Goal: Information Seeking & Learning: Learn about a topic

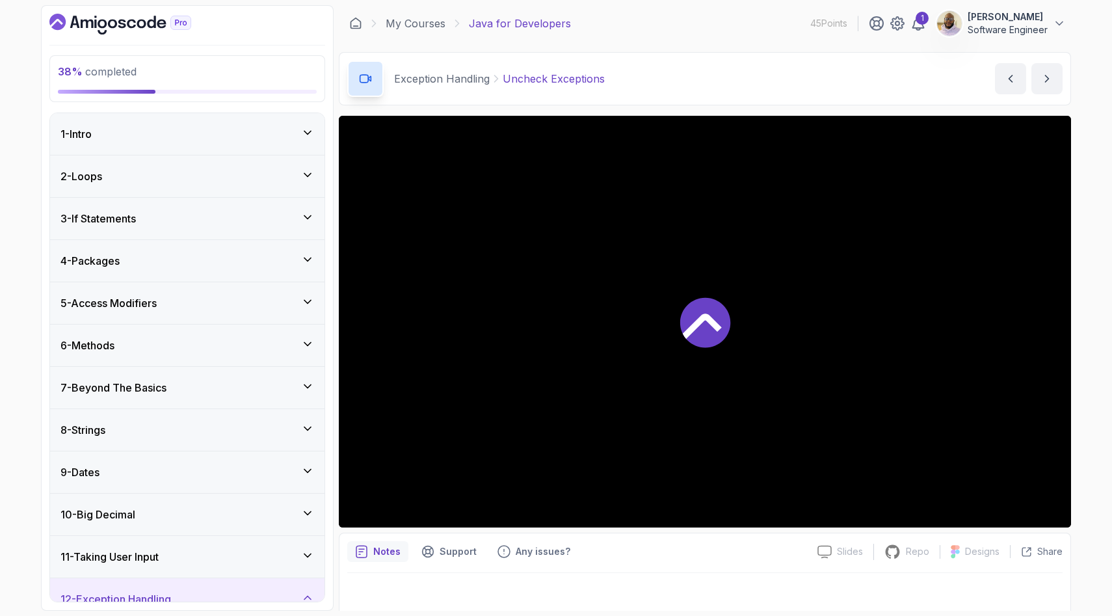
scroll to position [756, 0]
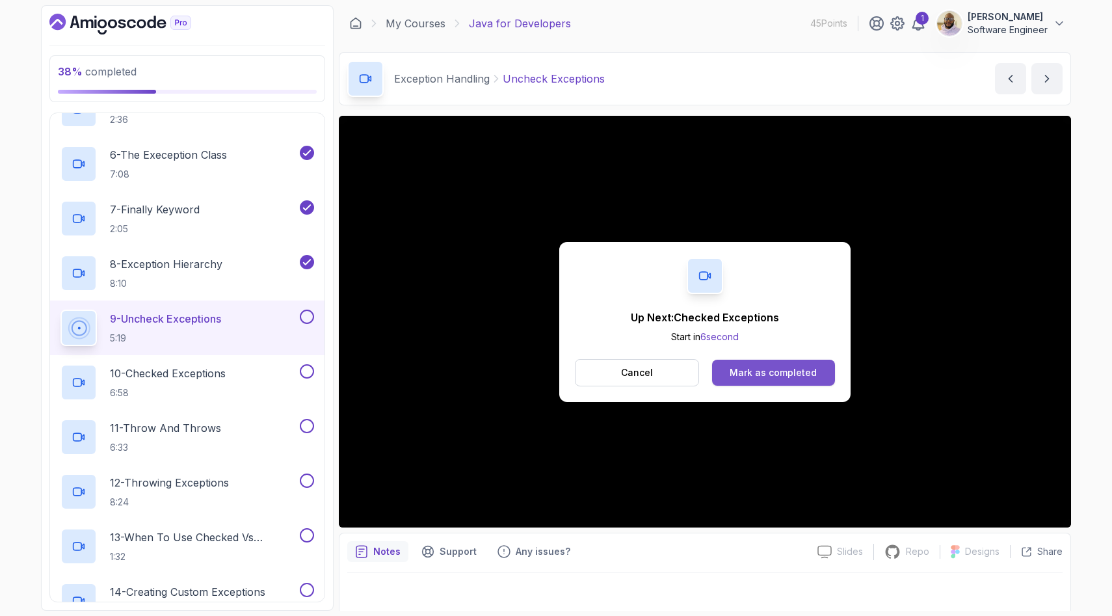
click at [787, 375] on div "Mark as completed" at bounding box center [772, 372] width 87 height 13
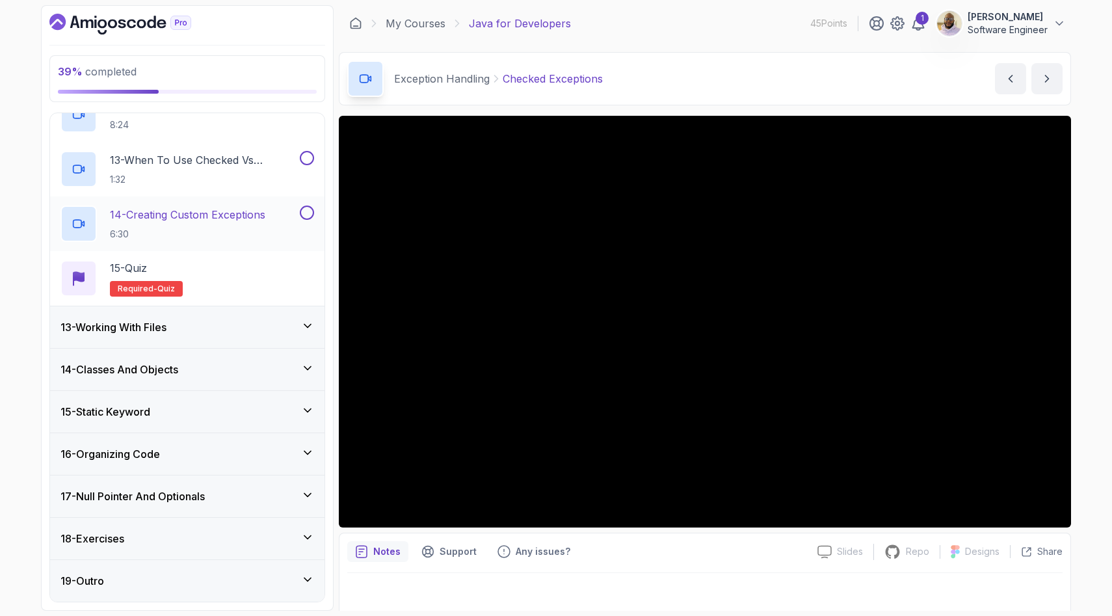
scroll to position [1131, 0]
click at [242, 215] on p "14 - Creating Custom Exceptions" at bounding box center [187, 217] width 155 height 16
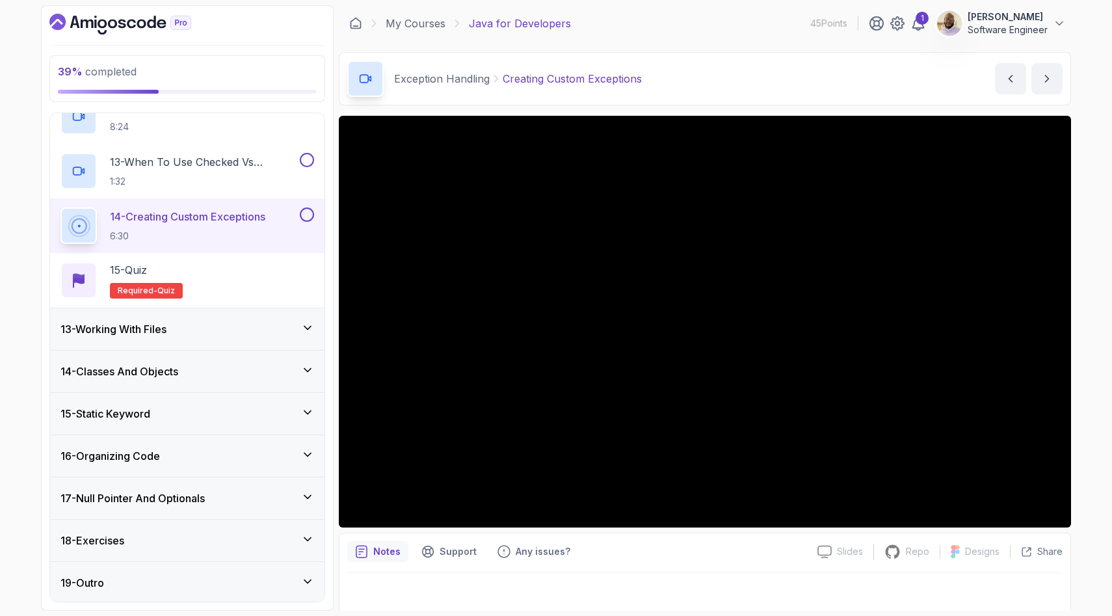
click at [307, 326] on icon at bounding box center [307, 327] width 13 height 13
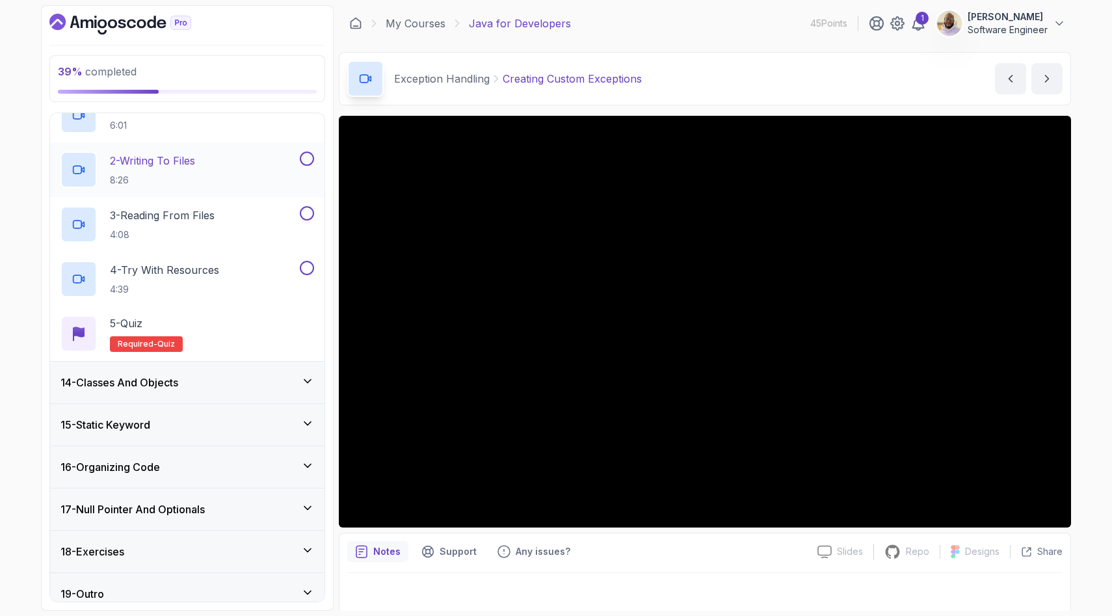
scroll to position [587, 0]
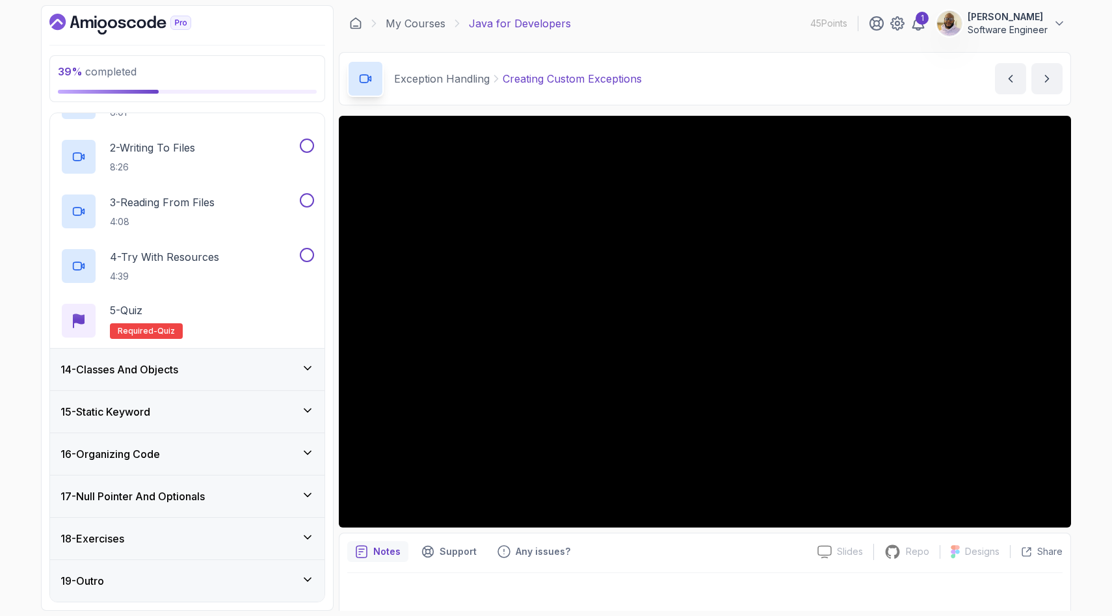
click at [198, 362] on div "14 - Classes And Objects" at bounding box center [187, 369] width 254 height 16
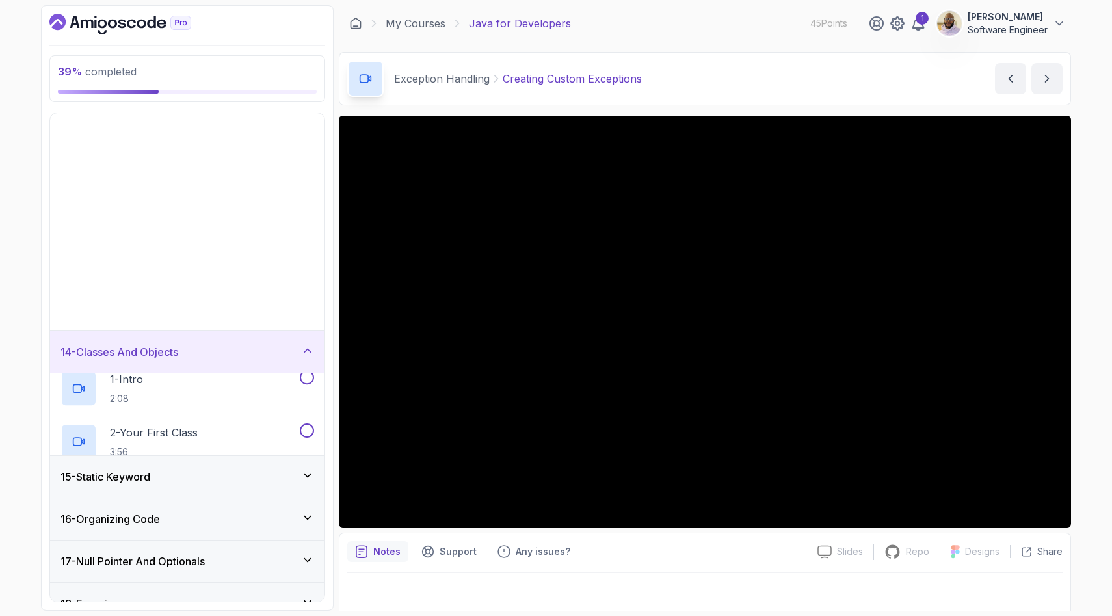
scroll to position [314, 0]
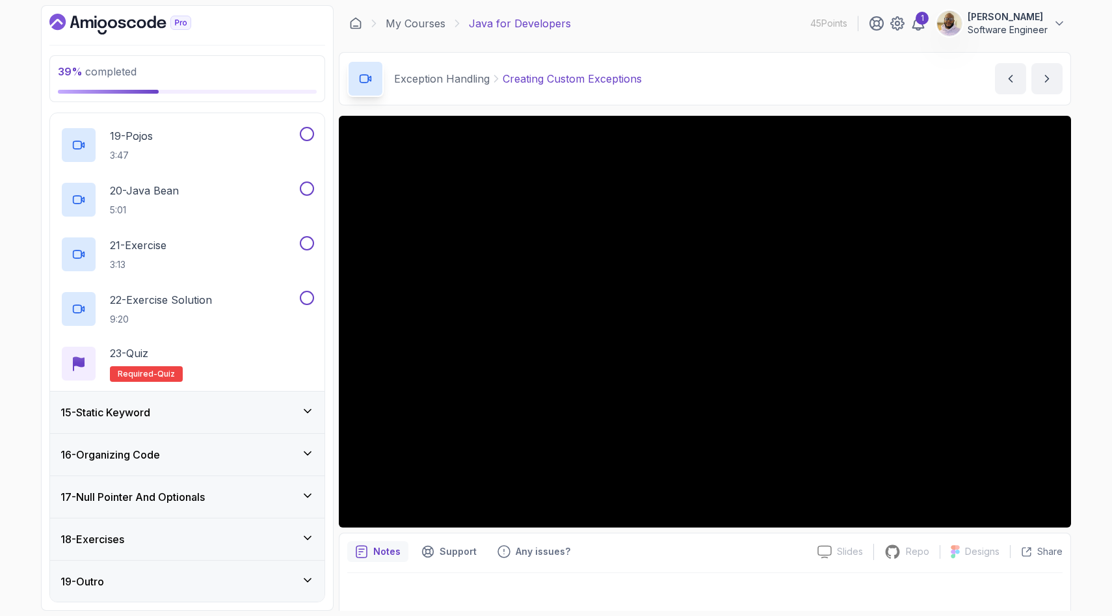
click at [164, 413] on div "15 - Static Keyword" at bounding box center [187, 412] width 254 height 16
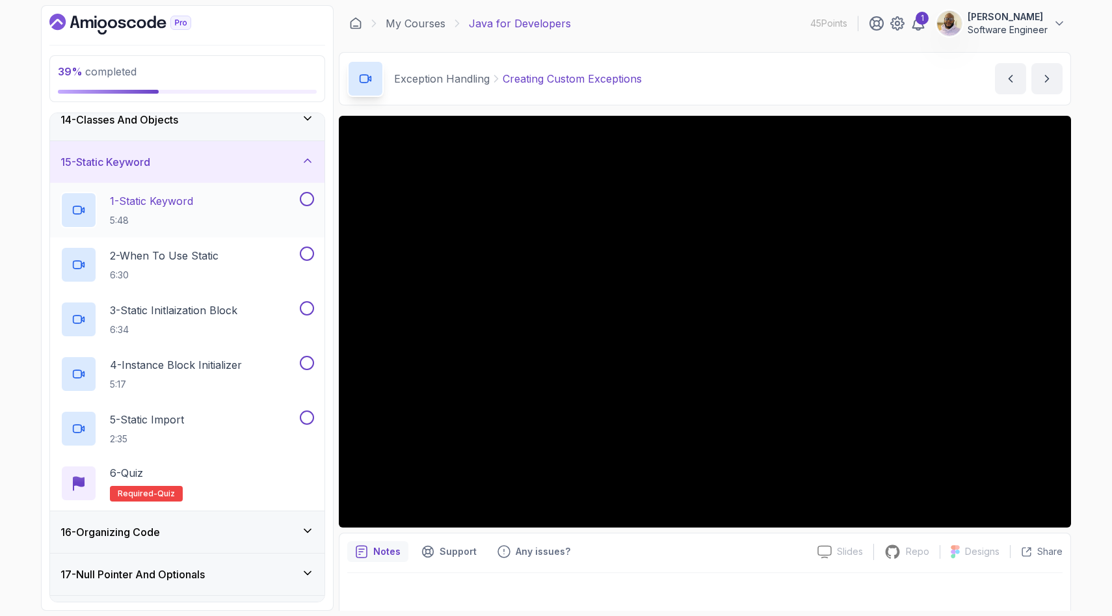
scroll to position [642, 0]
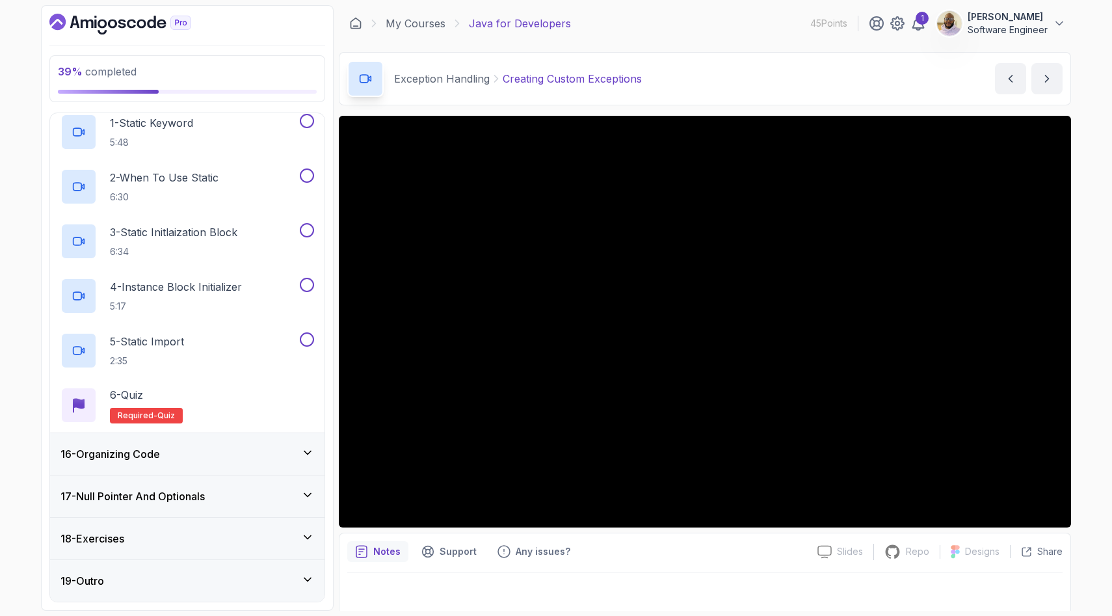
click at [168, 461] on div "16 - Organizing Code" at bounding box center [187, 454] width 254 height 16
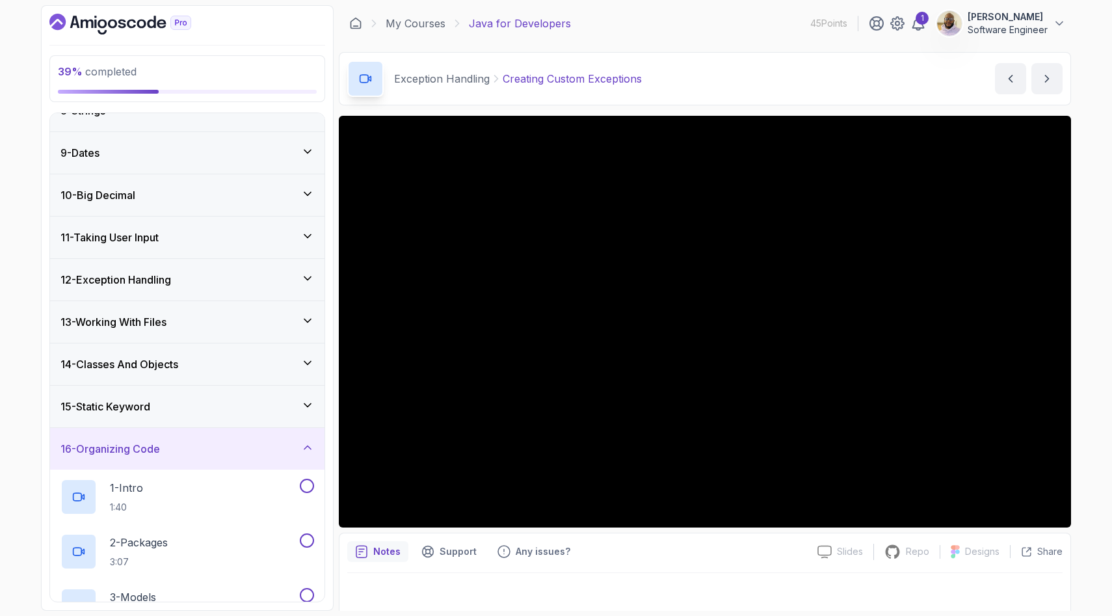
scroll to position [334, 0]
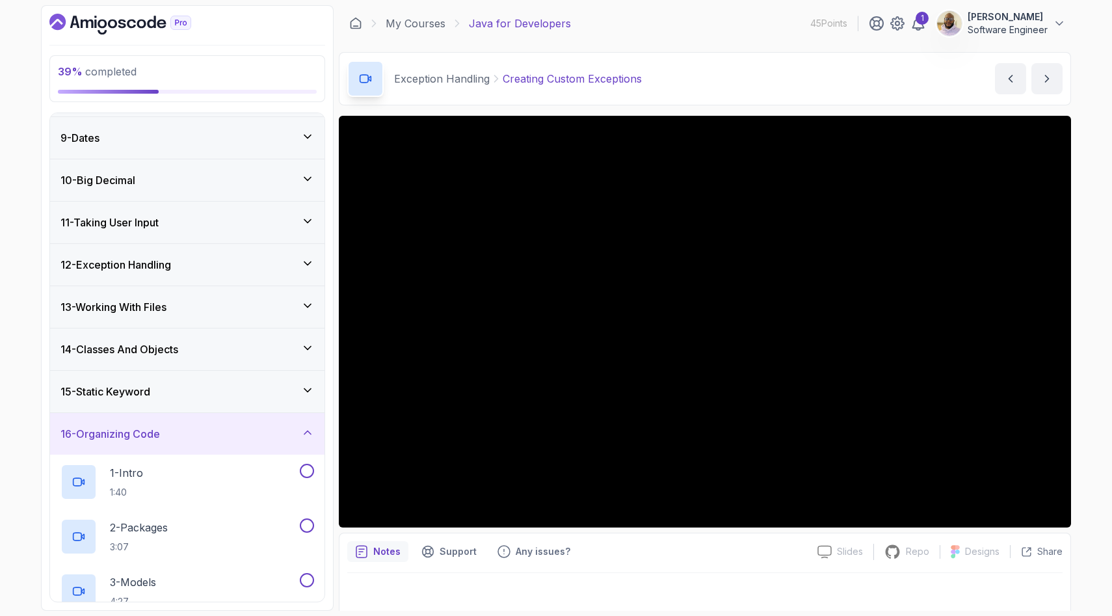
click at [177, 348] on h3 "14 - Classes And Objects" at bounding box center [119, 349] width 118 height 16
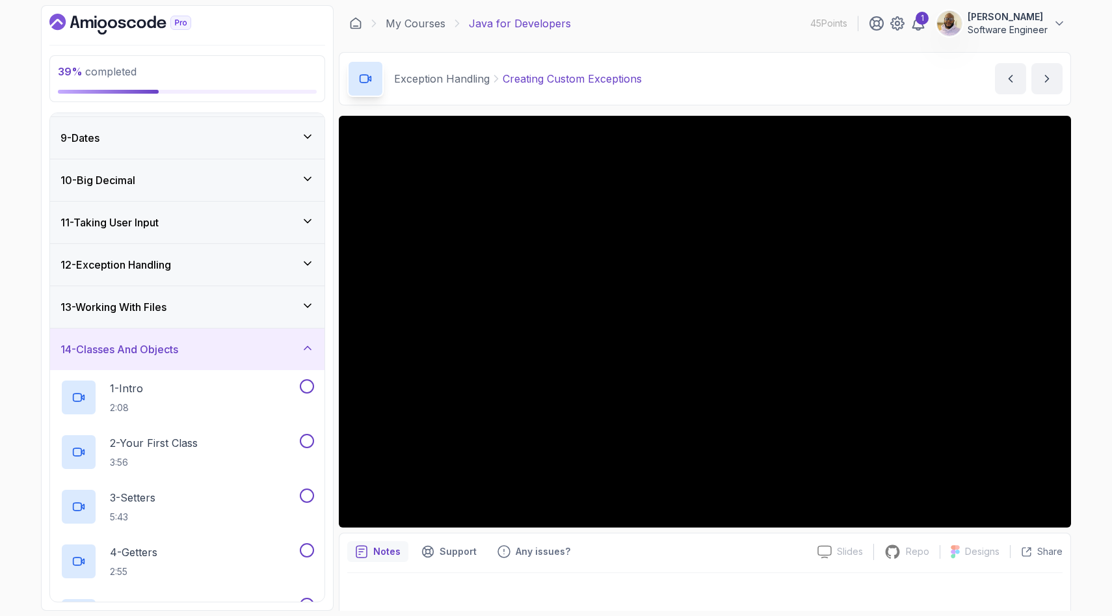
click at [179, 264] on div "12 - Exception Handling" at bounding box center [187, 265] width 254 height 16
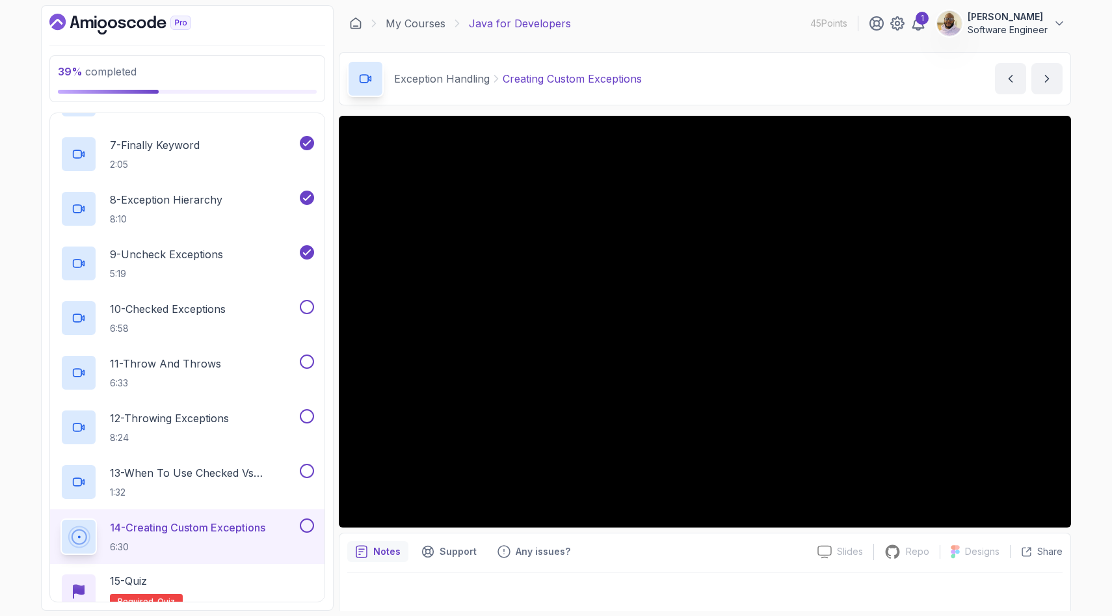
scroll to position [822, 0]
click at [307, 526] on button at bounding box center [307, 524] width 14 height 14
click at [228, 364] on div "11 - Throw And Throws 6:33" at bounding box center [178, 371] width 237 height 36
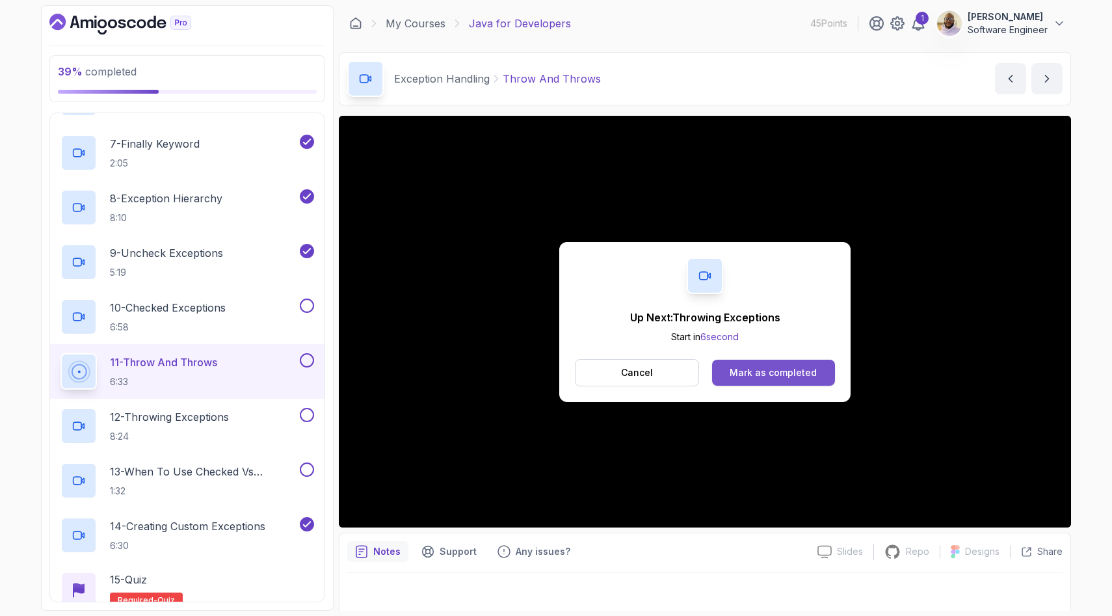
click at [773, 372] on div "Mark as completed" at bounding box center [772, 372] width 87 height 13
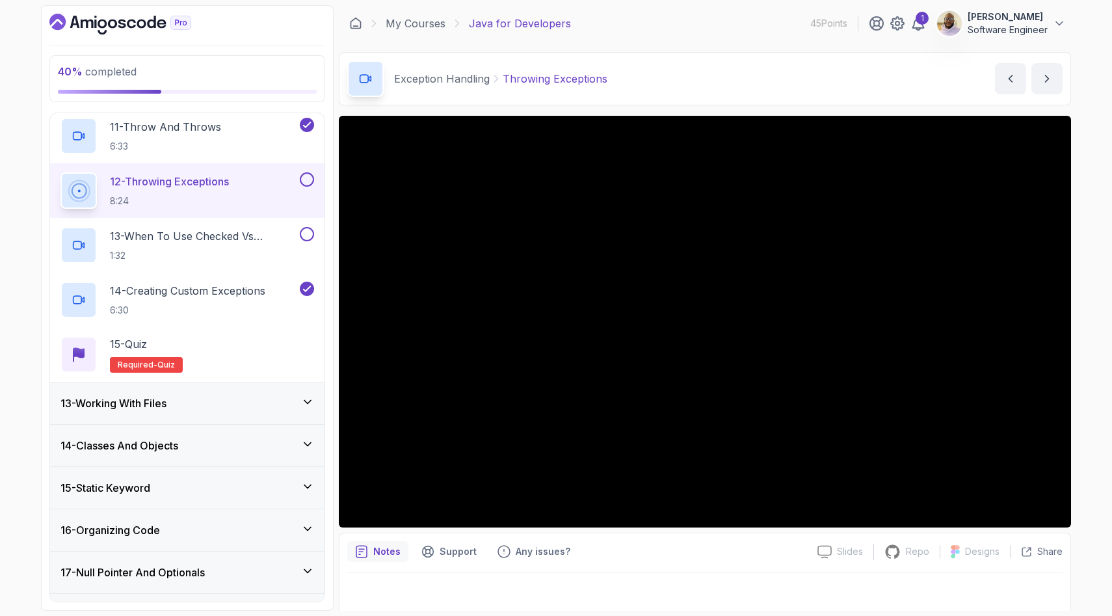
scroll to position [1063, 0]
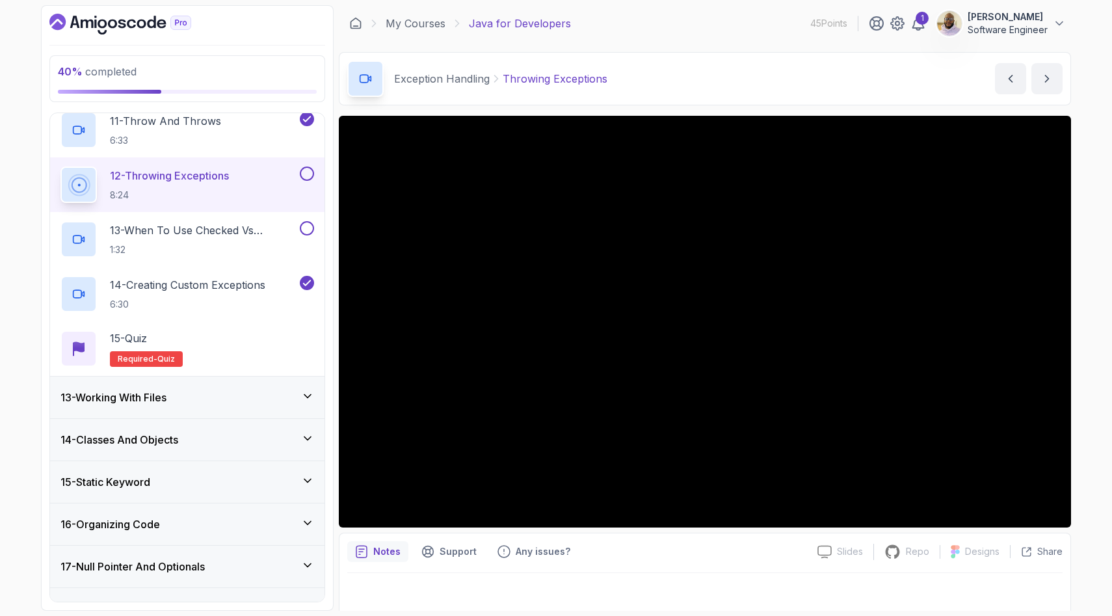
click at [305, 395] on icon at bounding box center [307, 395] width 13 height 13
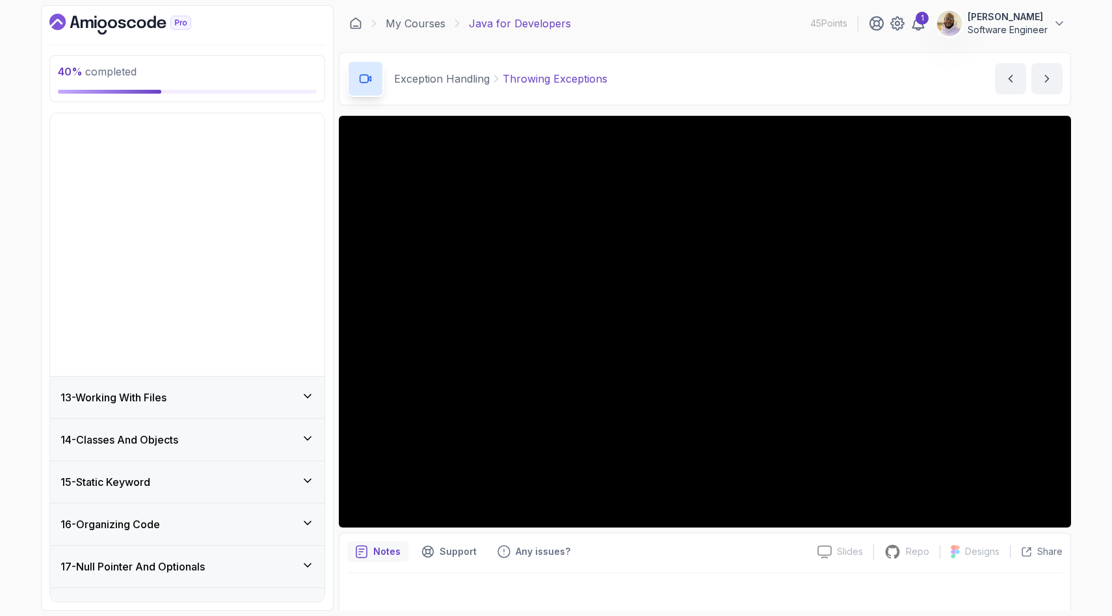
scroll to position [314, 0]
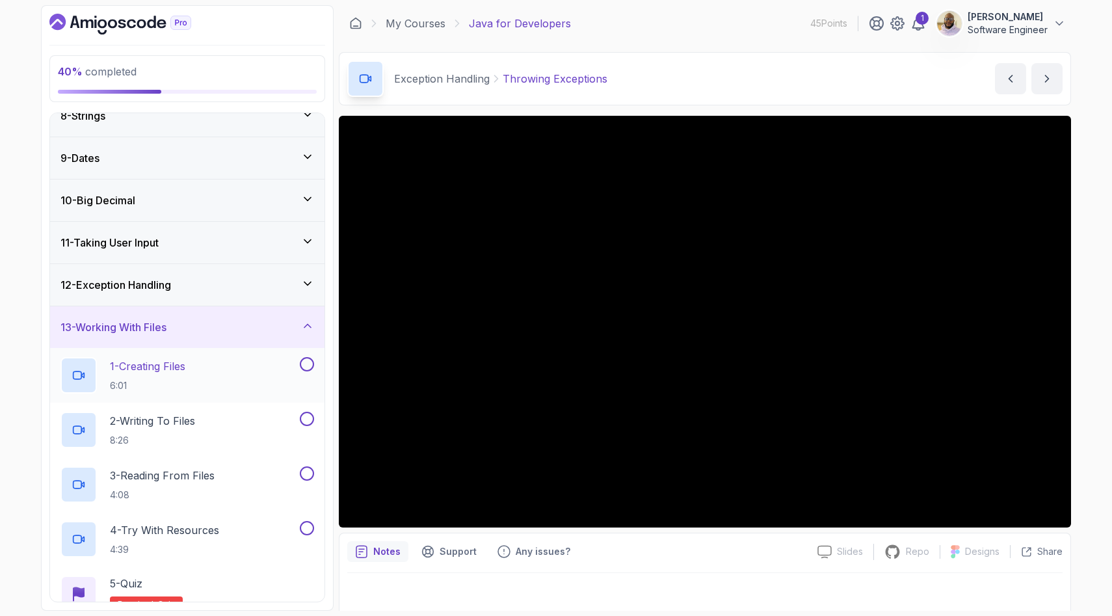
click at [226, 370] on div "1 - Creating Files 6:01" at bounding box center [178, 375] width 237 height 36
